Goal: Find specific page/section: Find specific page/section

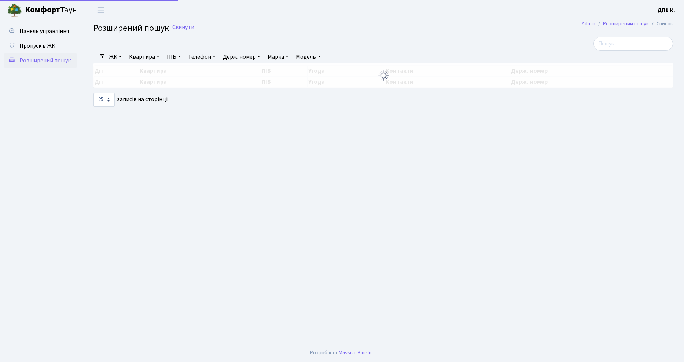
select select "25"
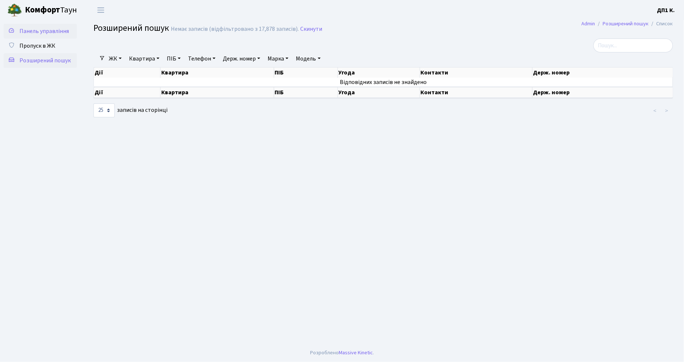
click at [34, 31] on span "Панель управління" at bounding box center [43, 31] width 49 height 8
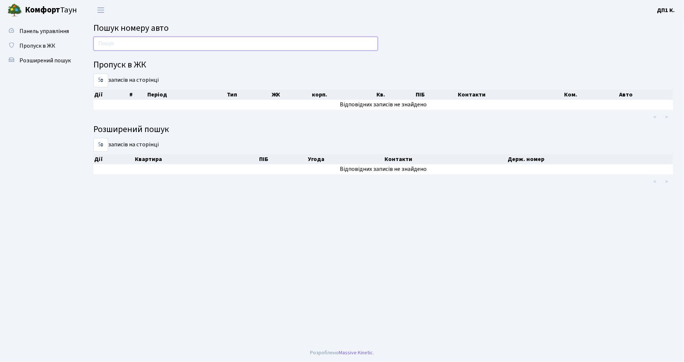
click at [117, 44] on input "text" at bounding box center [235, 44] width 284 height 14
type input "K"
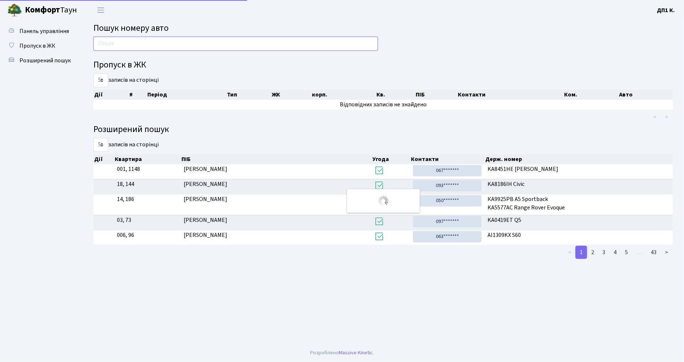
type input "k"
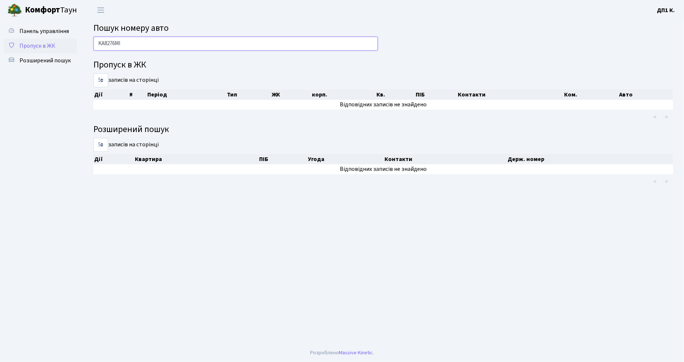
type input "KA8276MI"
click at [56, 44] on link "Пропуск в ЖК" at bounding box center [40, 45] width 73 height 15
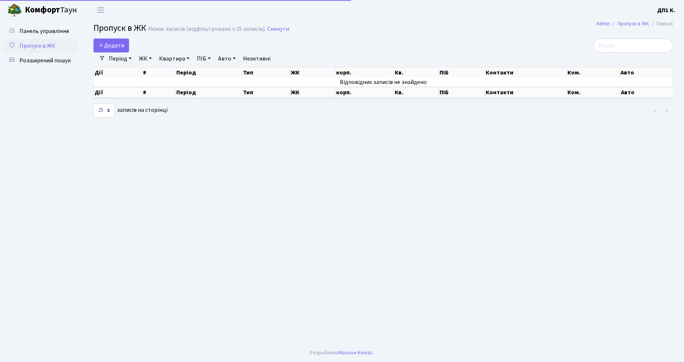
select select "25"
click at [48, 56] on span "Розширений пошук" at bounding box center [44, 60] width 51 height 8
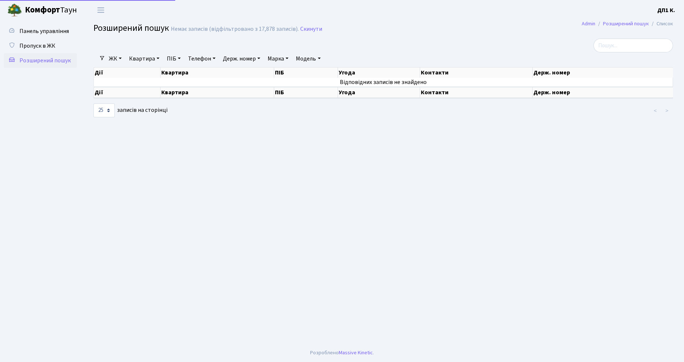
select select "25"
click at [613, 48] on input "search" at bounding box center [633, 45] width 80 height 14
click at [616, 45] on input "search" at bounding box center [633, 45] width 80 height 14
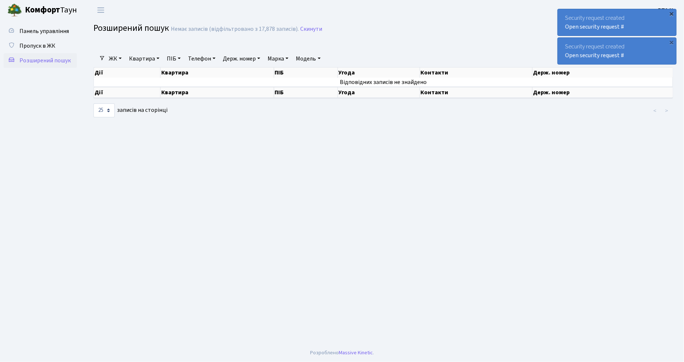
type input "KA8276MI"
click at [673, 12] on div "×" at bounding box center [671, 13] width 7 height 7
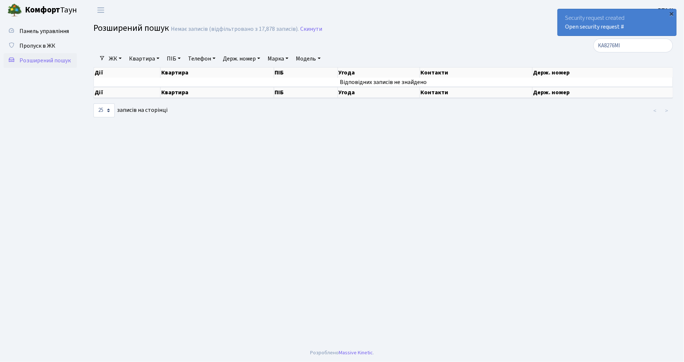
click at [672, 13] on div "×" at bounding box center [671, 13] width 7 height 7
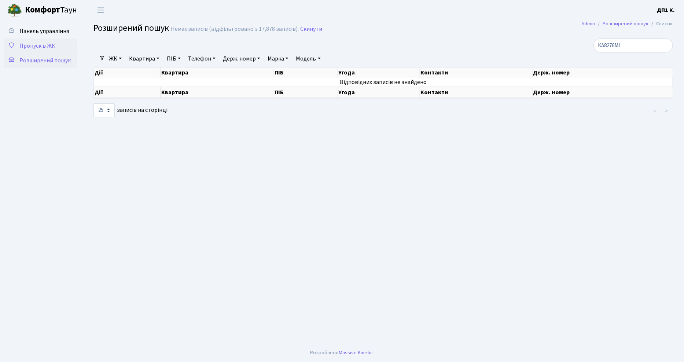
click at [27, 42] on span "Пропуск в ЖК" at bounding box center [37, 46] width 36 height 8
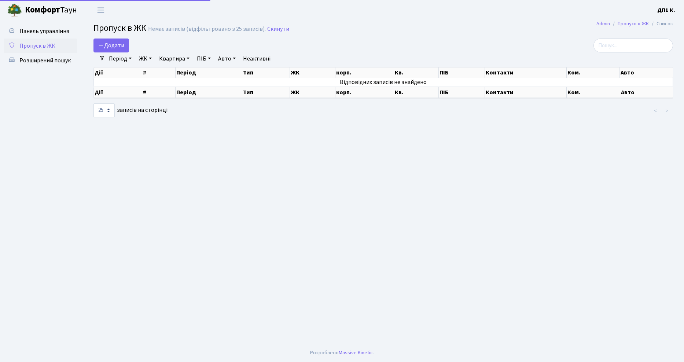
select select "25"
click at [618, 49] on input "search" at bounding box center [633, 45] width 80 height 14
type input "KA8276MI"
click at [36, 60] on span "Розширений пошук" at bounding box center [44, 60] width 51 height 8
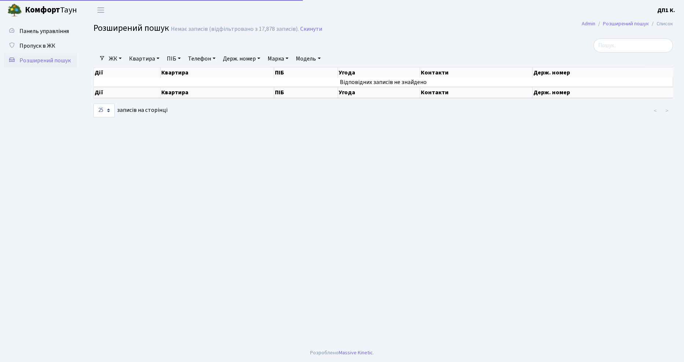
select select "25"
click at [43, 31] on span "Панель управління" at bounding box center [43, 31] width 49 height 8
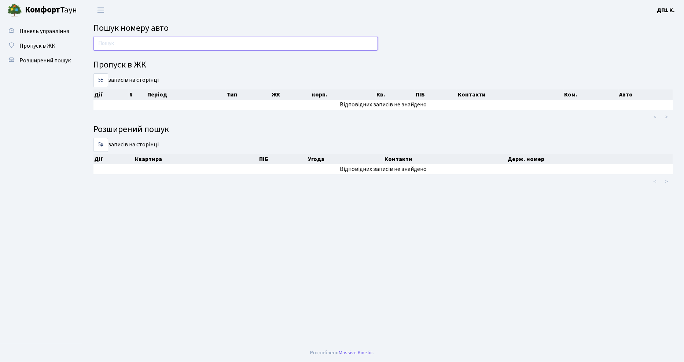
click at [199, 43] on input "text" at bounding box center [235, 44] width 284 height 14
type input "K"
click at [230, 12] on header "[PERSON_NAME] ДП1 К. Мій обліковий запис Вийти" at bounding box center [342, 10] width 684 height 20
